Goal: Task Accomplishment & Management: Use online tool/utility

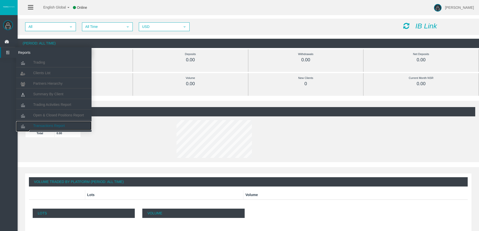
click at [51, 126] on span "Transactions Report" at bounding box center [49, 126] width 32 height 4
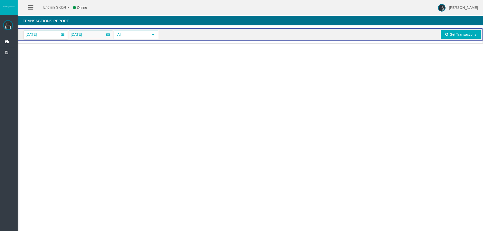
click at [64, 34] on span at bounding box center [63, 35] width 4 height 4
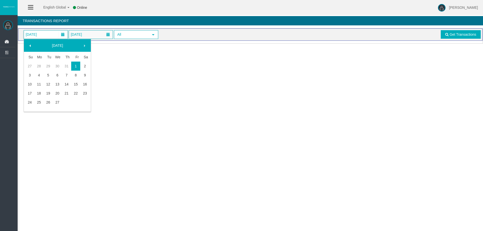
click at [30, 45] on span at bounding box center [30, 46] width 4 height 4
click at [68, 65] on link "1" at bounding box center [66, 66] width 9 height 9
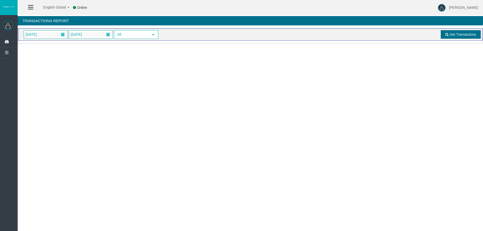
click at [466, 35] on span "Get Transactions" at bounding box center [462, 34] width 27 height 4
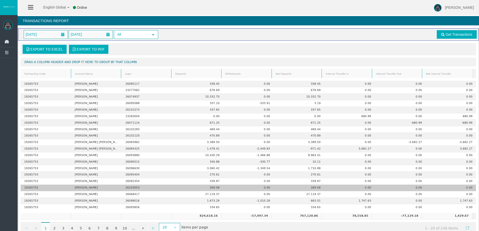
scroll to position [12, 0]
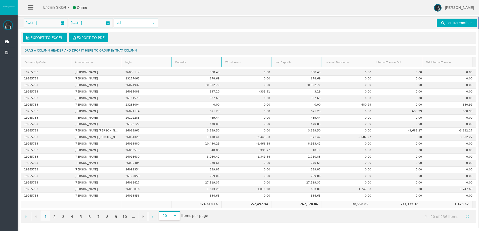
click at [176, 216] on span "select" at bounding box center [175, 216] width 4 height 4
click at [51, 38] on span "Export to Excel" at bounding box center [46, 38] width 32 height 4
